Goal: Information Seeking & Learning: Learn about a topic

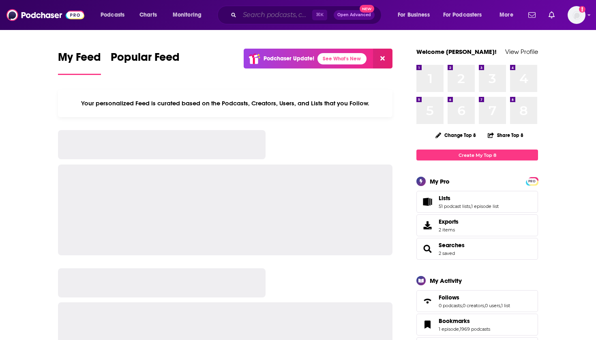
click at [247, 17] on input "Search podcasts, credits, & more..." at bounding box center [276, 15] width 73 height 13
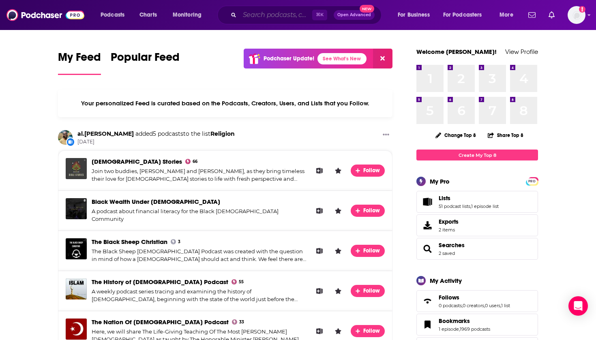
click at [257, 18] on input "Search podcasts, credits, & more..." at bounding box center [276, 15] width 73 height 13
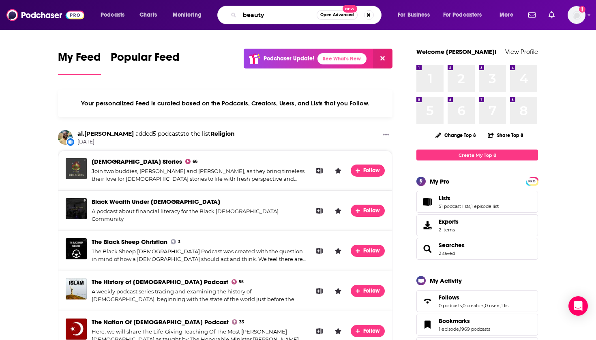
type input "beauty"
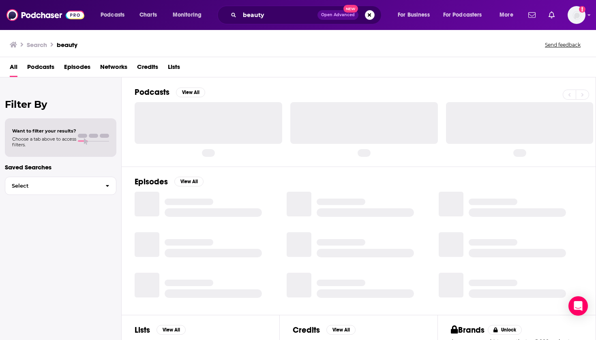
click at [26, 67] on div "All Podcasts Episodes Networks Credits Lists" at bounding box center [300, 68] width 580 height 17
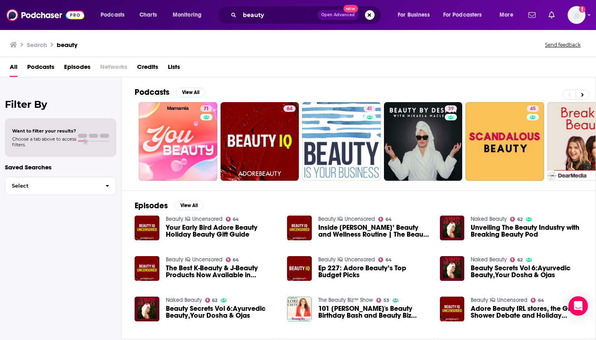
click at [48, 66] on span "Podcasts" at bounding box center [40, 68] width 27 height 17
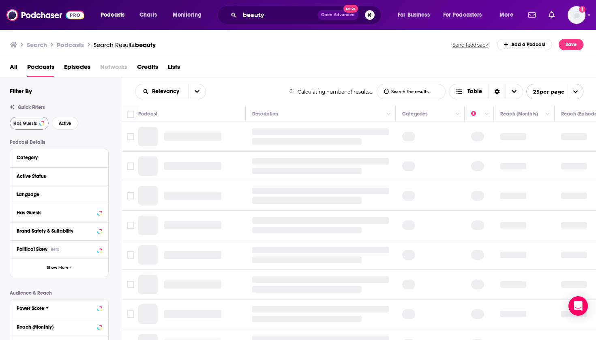
click at [36, 121] on span "Has Guests" at bounding box center [25, 123] width 24 height 4
click at [62, 124] on span "Active" at bounding box center [65, 123] width 13 height 4
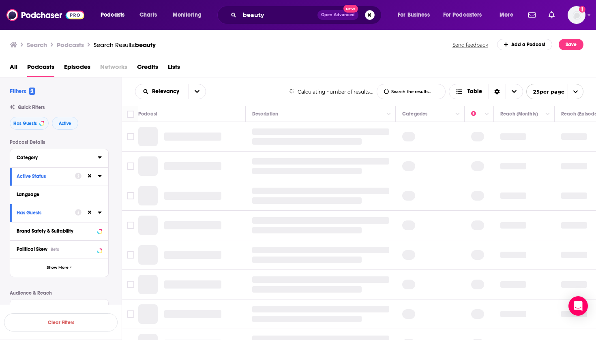
click at [60, 158] on div "Category" at bounding box center [55, 158] width 76 height 6
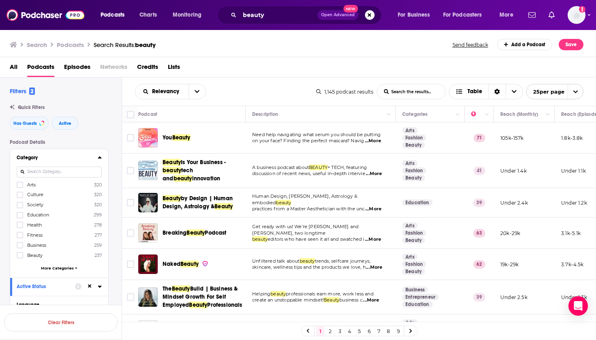
click at [53, 138] on div "Filters 2 Quick Filters Has Guests Active Podcast Details Category Arts 320 Cul…" at bounding box center [66, 319] width 112 height 464
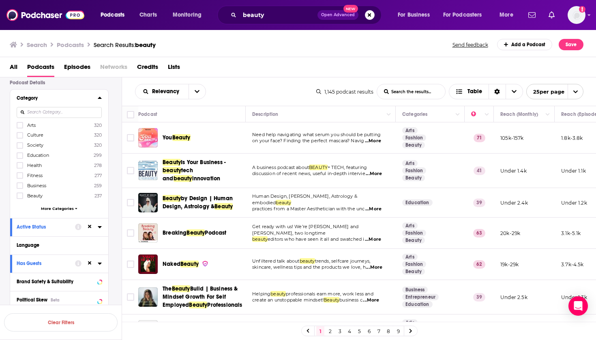
scroll to position [69, 0]
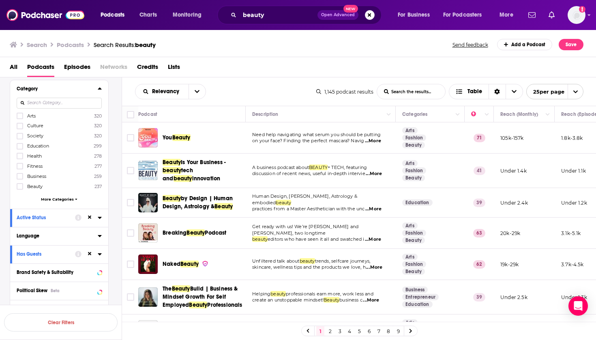
click at [49, 236] on div "Language" at bounding box center [55, 236] width 76 height 6
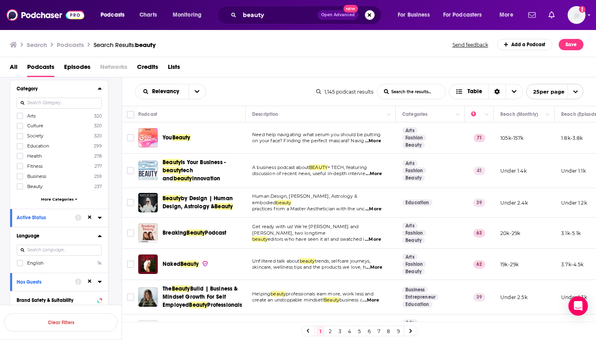
click at [36, 265] on span "English" at bounding box center [35, 263] width 16 height 6
click at [20, 266] on input "multiSelectOption-en-0" at bounding box center [20, 266] width 0 height 0
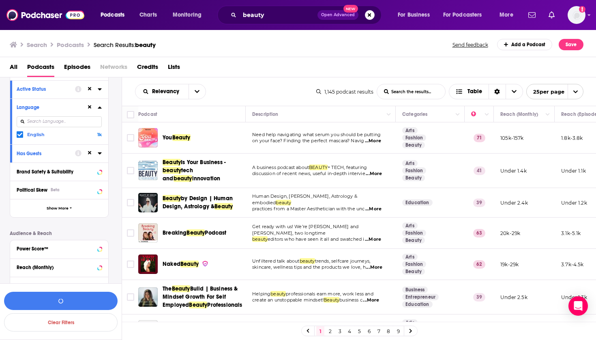
scroll to position [199, 0]
click at [53, 248] on div "Power Score™" at bounding box center [49, 248] width 64 height 6
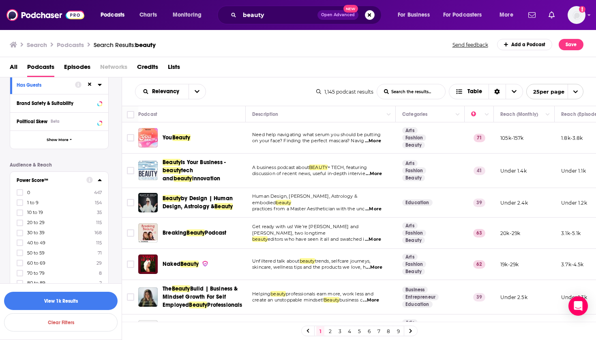
scroll to position [274, 0]
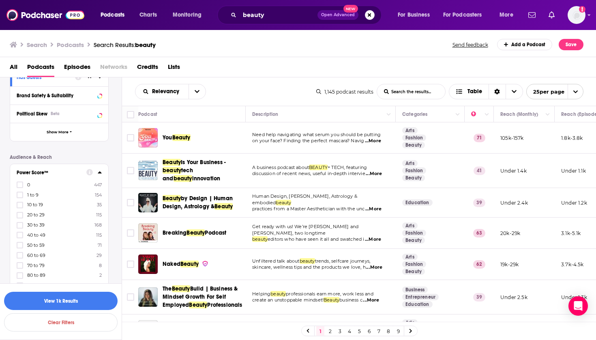
click at [34, 266] on span "70 to 79" at bounding box center [35, 266] width 17 height 6
click at [20, 268] on input "multiSelectOption-70-8" at bounding box center [20, 268] width 0 height 0
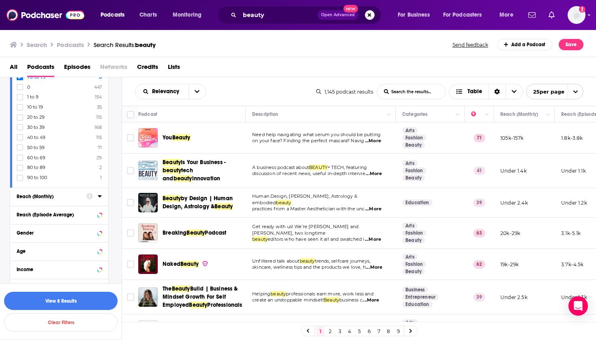
scroll to position [396, 0]
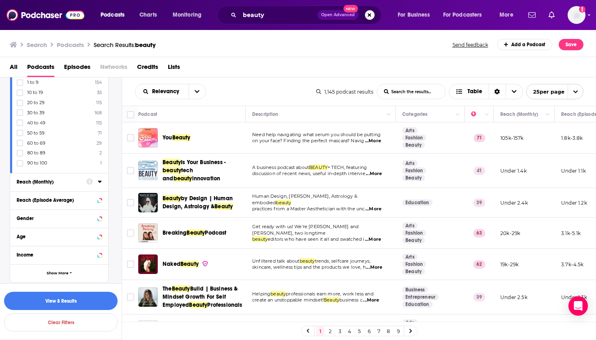
click at [32, 144] on span "60 to 69" at bounding box center [36, 143] width 18 height 6
click at [20, 146] on input "multiSelectOption-60-8" at bounding box center [20, 146] width 0 height 0
click at [32, 144] on span "50 to 59" at bounding box center [35, 143] width 17 height 6
click at [20, 146] on input "multiSelectOption-50-8" at bounding box center [20, 146] width 0 height 0
click at [56, 300] on button "View 37 Results" at bounding box center [61, 301] width 114 height 18
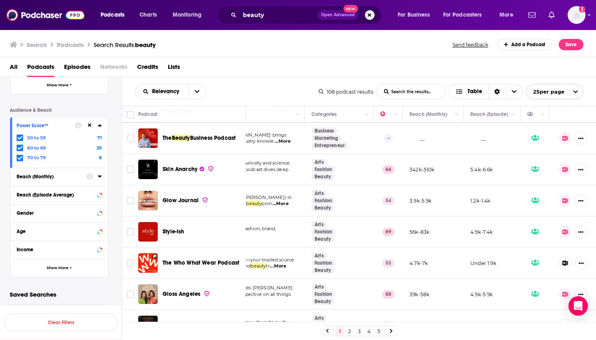
scroll to position [442, 90]
click at [181, 167] on span "Skin Anarchy" at bounding box center [180, 170] width 35 height 7
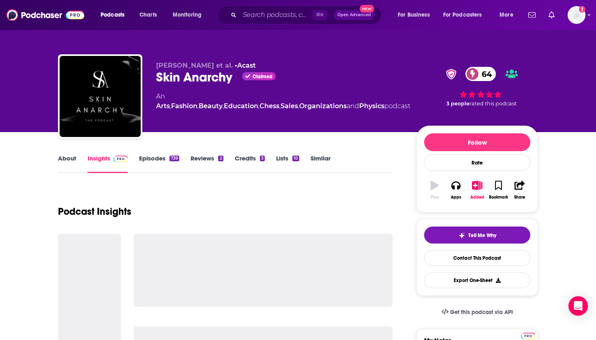
scroll to position [21, 0]
